Goal: Contribute content: Add original content to the website for others to see

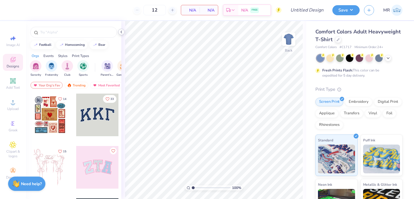
click at [122, 33] on icon at bounding box center [121, 32] width 5 height 5
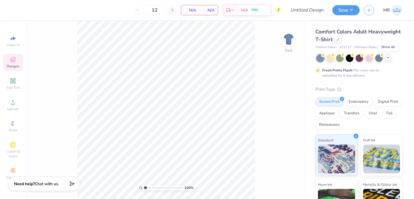
click at [389, 58] on icon at bounding box center [388, 57] width 5 height 5
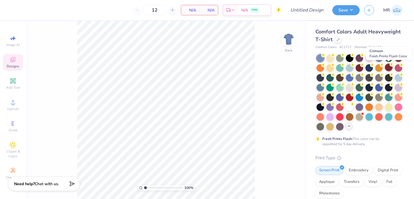
click at [390, 67] on div at bounding box center [388, 67] width 7 height 7
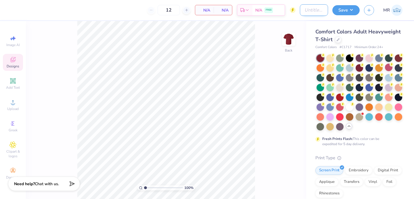
click at [313, 12] on input "Design Title" at bounding box center [314, 10] width 28 height 12
click at [10, 86] on span "Add Text" at bounding box center [13, 87] width 14 height 5
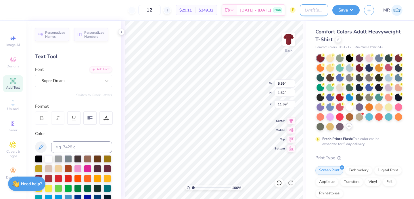
click at [303, 9] on input "Design Title" at bounding box center [314, 10] width 28 height 12
type input "kkg parents 2"
click at [344, 14] on div "Save" at bounding box center [345, 10] width 27 height 10
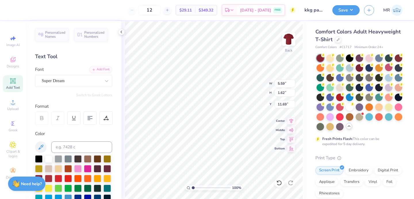
click at [343, 14] on button "Save" at bounding box center [345, 10] width 27 height 10
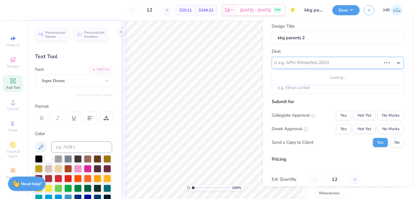
click at [380, 62] on div at bounding box center [329, 63] width 103 height 8
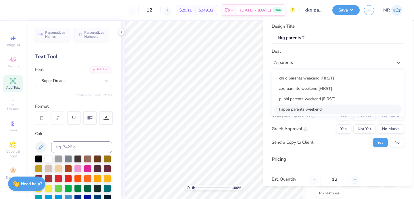
click at [365, 104] on div "kappa parents weekend" at bounding box center [338, 108] width 128 height 9
type input "parents"
type input "[PERSON_NAME]"
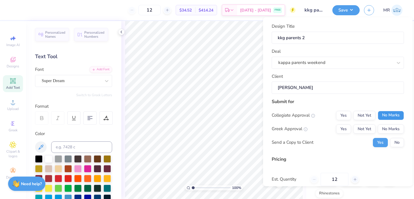
click at [387, 113] on button "No Marks" at bounding box center [391, 114] width 26 height 9
click at [365, 128] on button "Not Yet" at bounding box center [364, 128] width 22 height 9
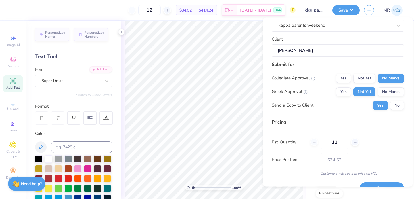
scroll to position [50, 0]
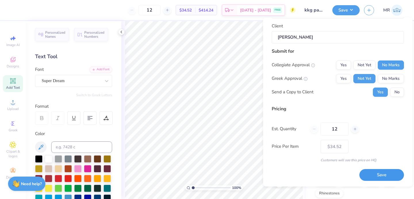
click at [386, 175] on button "Save" at bounding box center [381, 175] width 45 height 12
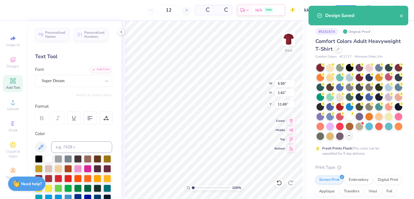
type input "– –"
